Goal: Information Seeking & Learning: Learn about a topic

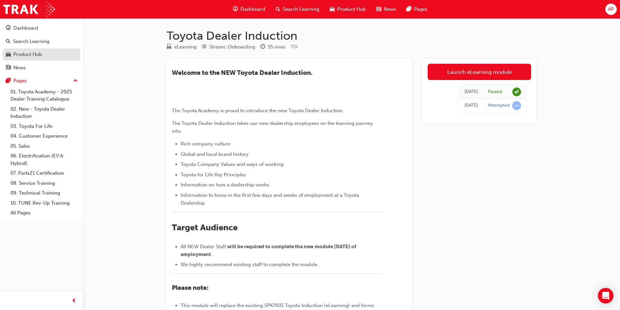
click at [26, 60] on link "Product Hub" at bounding box center [42, 54] width 78 height 12
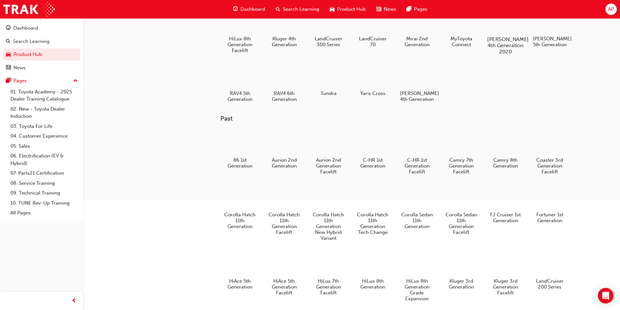
scroll to position [195, 0]
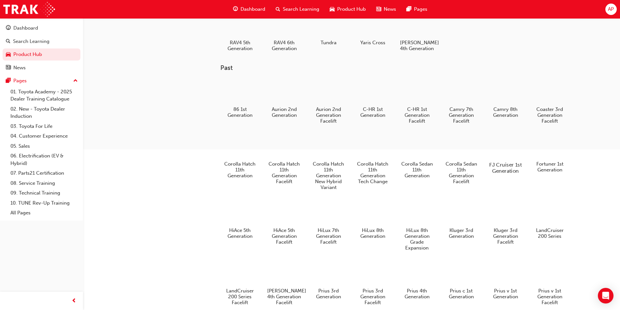
click at [506, 159] on div at bounding box center [505, 146] width 36 height 26
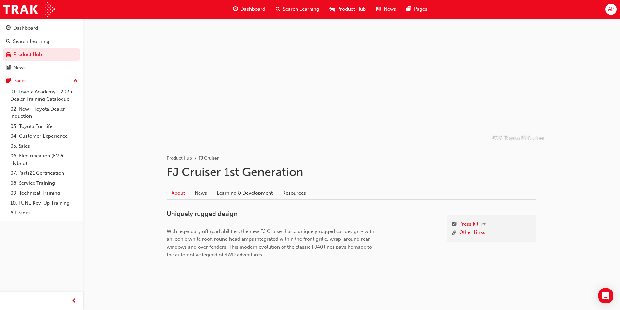
scroll to position [5, 0]
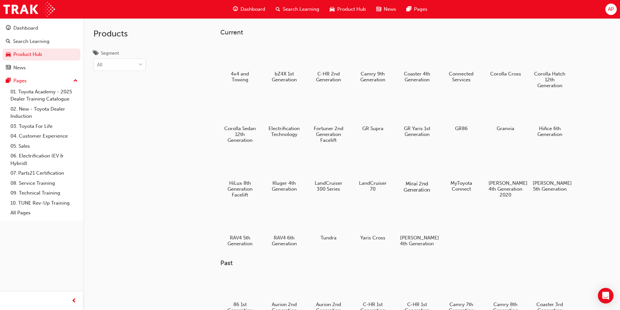
click at [416, 168] on div at bounding box center [417, 165] width 36 height 26
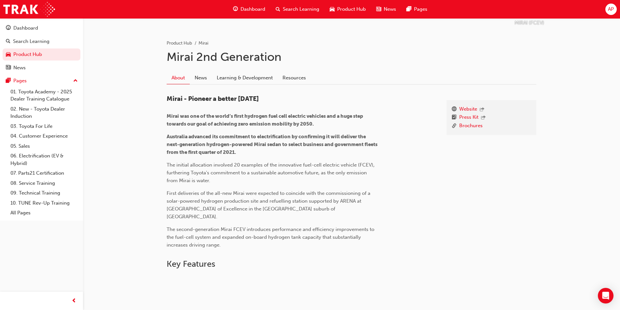
scroll to position [130, 0]
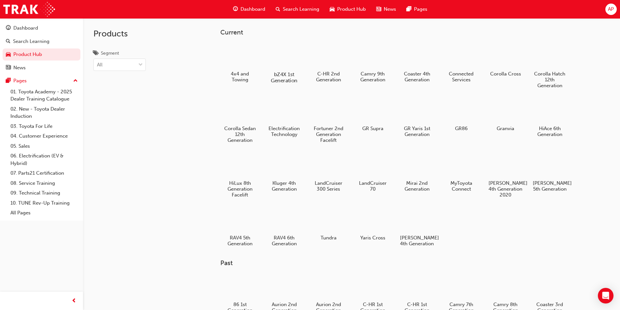
click at [288, 50] on div at bounding box center [284, 56] width 36 height 26
click at [333, 223] on div at bounding box center [328, 220] width 36 height 26
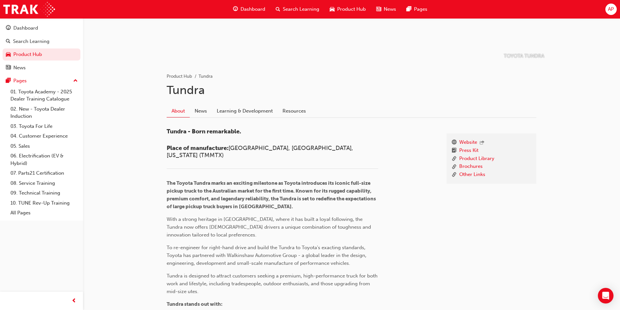
scroll to position [98, 0]
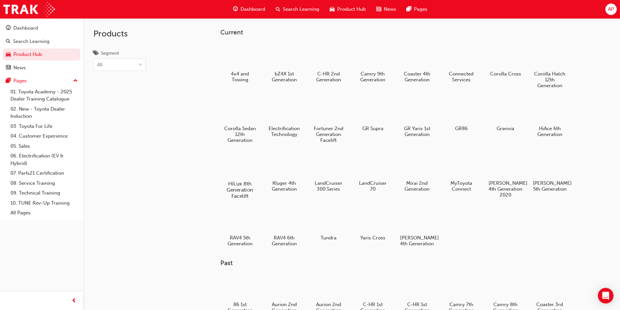
click at [236, 164] on div at bounding box center [240, 165] width 36 height 26
click at [235, 222] on div at bounding box center [240, 220] width 36 height 26
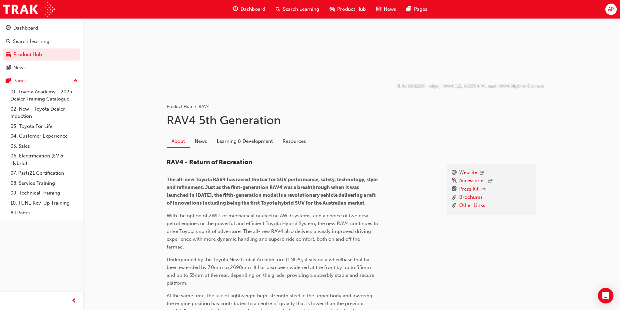
scroll to position [65, 0]
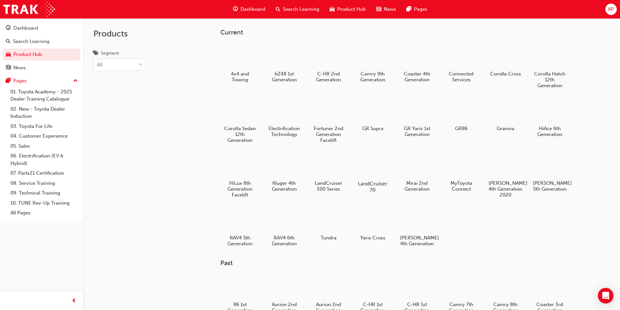
click at [365, 163] on div at bounding box center [372, 165] width 36 height 26
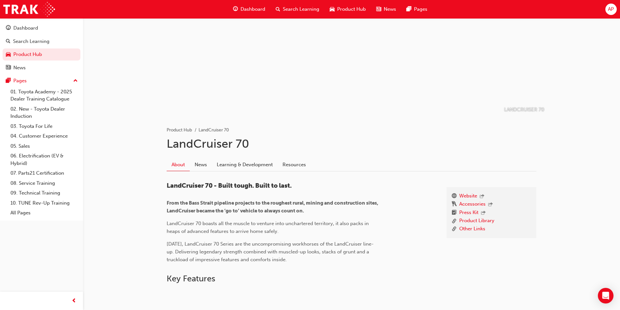
scroll to position [65, 0]
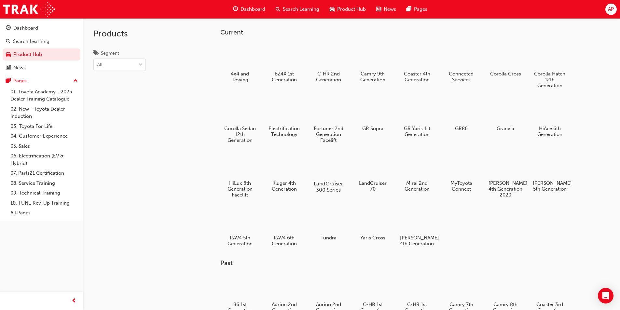
click at [336, 168] on div at bounding box center [328, 165] width 36 height 26
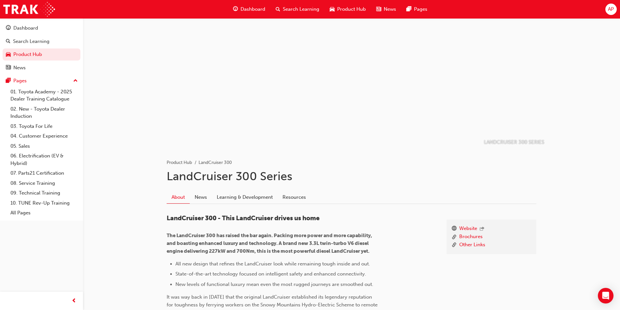
scroll to position [33, 0]
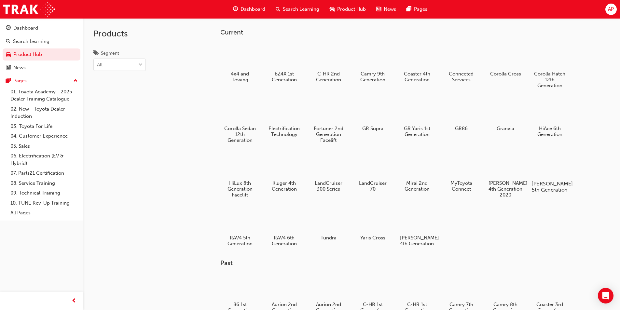
click at [562, 159] on div at bounding box center [549, 165] width 36 height 26
click at [459, 118] on div at bounding box center [461, 111] width 36 height 26
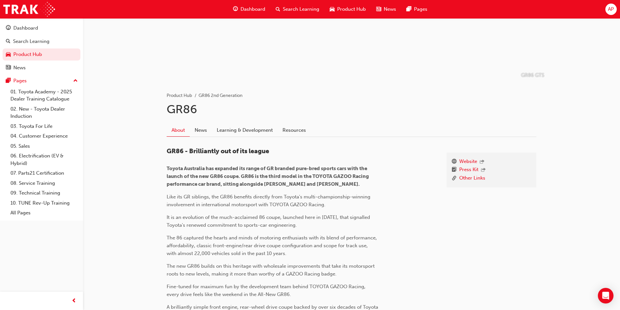
scroll to position [98, 0]
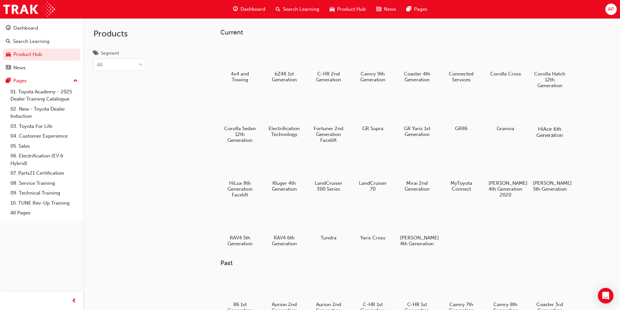
click at [545, 116] on div at bounding box center [549, 110] width 36 height 26
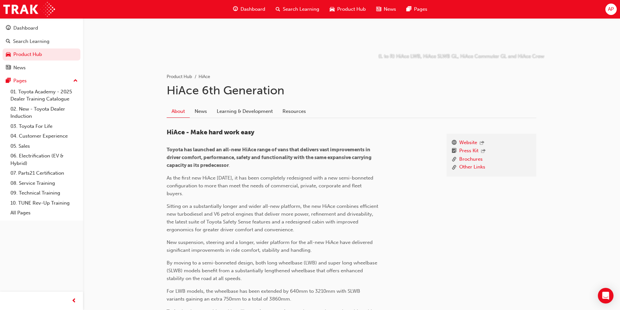
scroll to position [98, 0]
